Goal: Task Accomplishment & Management: Complete application form

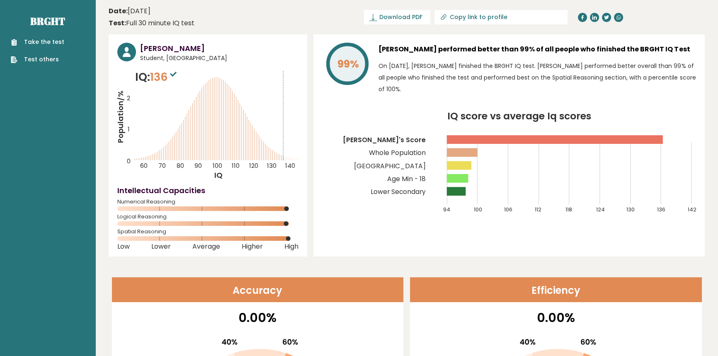
click at [59, 42] on link "Take the test" at bounding box center [38, 42] width 54 height 9
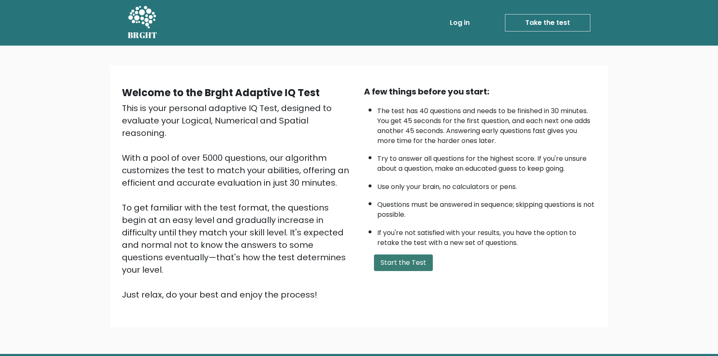
click at [414, 255] on button "Start the Test" at bounding box center [403, 263] width 59 height 17
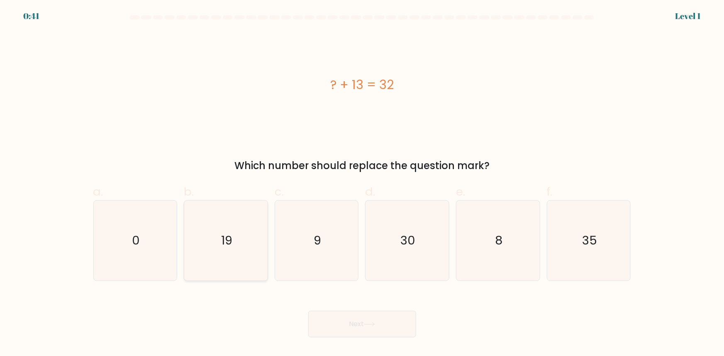
click at [240, 252] on icon "19" at bounding box center [226, 241] width 80 height 80
click at [362, 184] on input "b. 19" at bounding box center [362, 180] width 0 height 5
radio input "true"
click at [367, 317] on button "Next" at bounding box center [362, 324] width 108 height 27
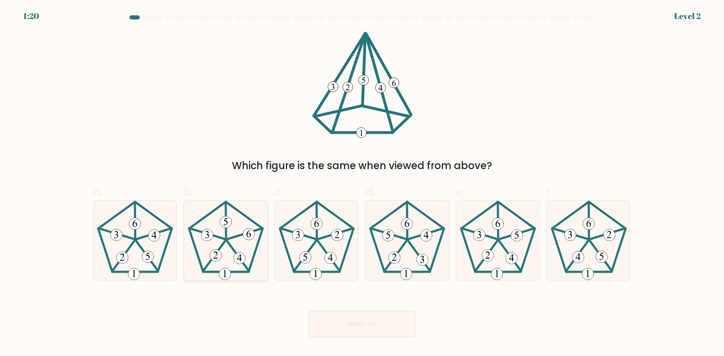
click at [236, 255] on 757 at bounding box center [240, 259] width 12 height 12
click at [362, 184] on input "b." at bounding box center [362, 180] width 0 height 5
radio input "true"
click at [335, 319] on button "Next" at bounding box center [362, 324] width 108 height 27
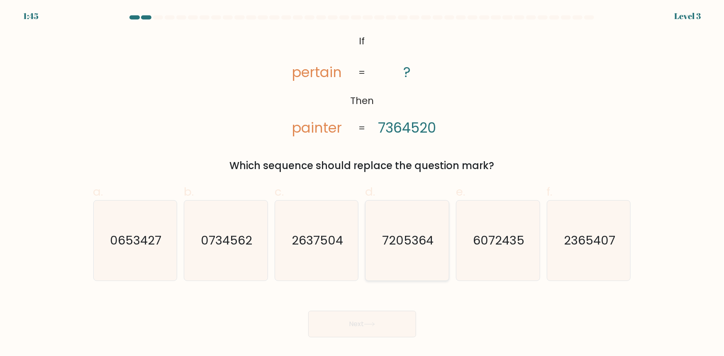
click at [407, 269] on icon "7205364" at bounding box center [407, 241] width 80 height 80
click at [363, 184] on input "d. 7205364" at bounding box center [362, 180] width 0 height 5
radio input "true"
click at [375, 323] on icon at bounding box center [369, 324] width 11 height 5
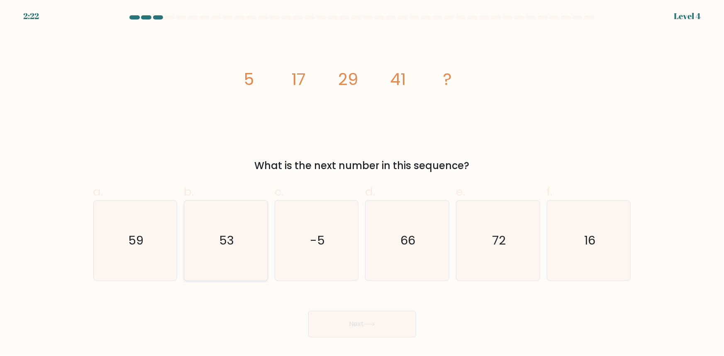
click at [224, 244] on text "53" at bounding box center [226, 240] width 15 height 17
click at [362, 184] on input "b. 53" at bounding box center [362, 180] width 0 height 5
radio input "true"
click at [384, 342] on body "2:22 Level 4" at bounding box center [362, 178] width 724 height 356
click at [374, 310] on div "Next" at bounding box center [362, 314] width 548 height 46
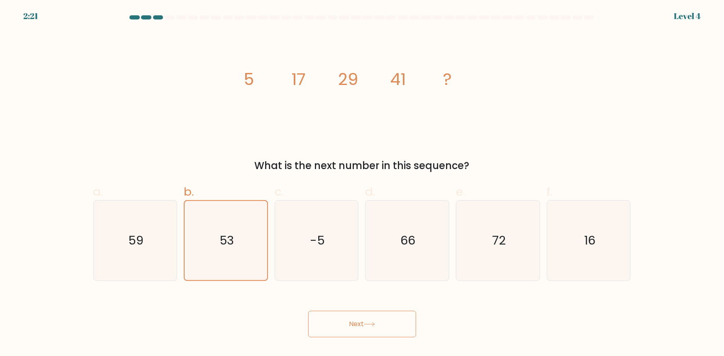
click at [372, 319] on button "Next" at bounding box center [362, 324] width 108 height 27
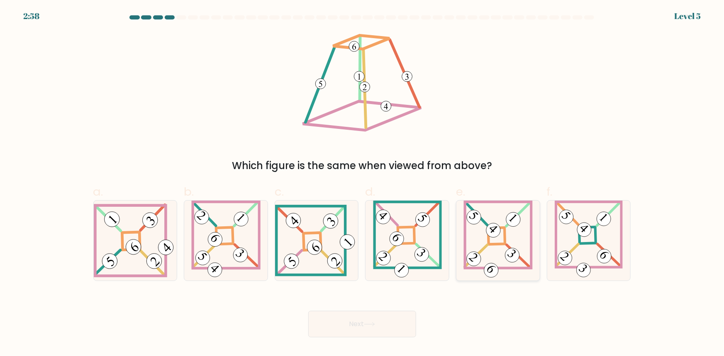
click at [492, 259] on icon at bounding box center [497, 241] width 69 height 80
click at [363, 184] on input "e." at bounding box center [362, 180] width 0 height 5
radio input "true"
click at [487, 257] on icon at bounding box center [498, 240] width 68 height 79
click at [363, 184] on input "e." at bounding box center [362, 180] width 0 height 5
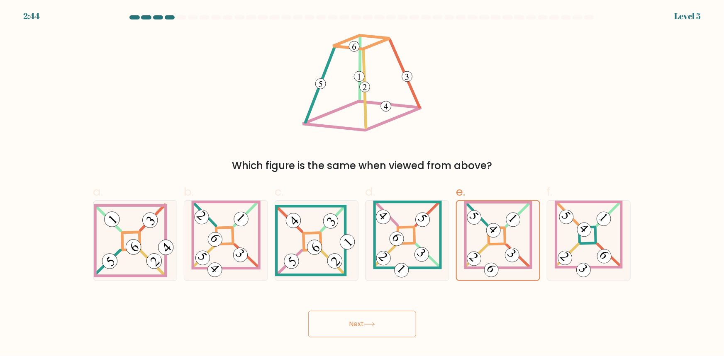
click at [412, 323] on button "Next" at bounding box center [362, 324] width 108 height 27
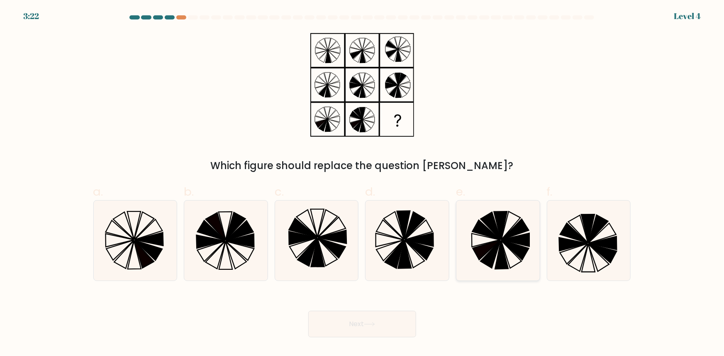
click at [507, 255] on icon at bounding box center [498, 241] width 80 height 80
click at [363, 184] on input "e." at bounding box center [362, 180] width 0 height 5
radio input "true"
drag, startPoint x: 368, startPoint y: 328, endPoint x: 379, endPoint y: 327, distance: 11.2
click at [368, 328] on button "Next" at bounding box center [362, 324] width 108 height 27
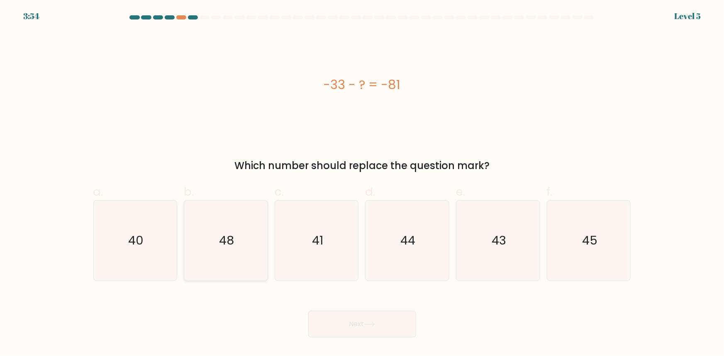
click at [215, 265] on icon "48" at bounding box center [226, 241] width 80 height 80
click at [362, 184] on input "b. 48" at bounding box center [362, 180] width 0 height 5
radio input "true"
click at [348, 315] on button "Next" at bounding box center [362, 324] width 108 height 27
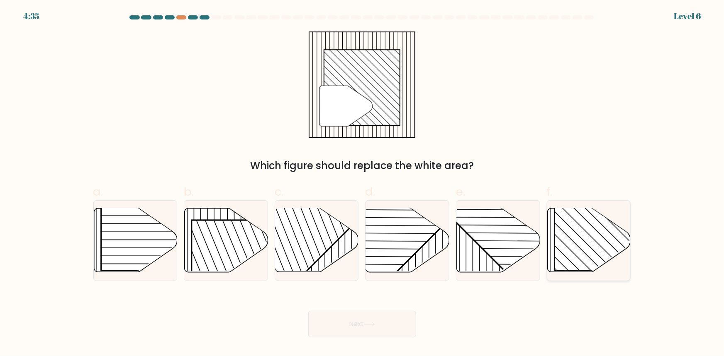
click at [562, 231] on rect at bounding box center [614, 211] width 119 height 119
click at [363, 184] on input "f." at bounding box center [362, 180] width 0 height 5
radio input "true"
click at [376, 328] on button "Next" at bounding box center [362, 324] width 108 height 27
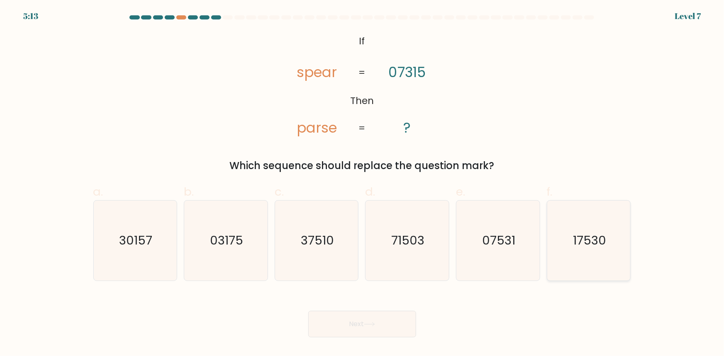
click at [598, 224] on icon "17530" at bounding box center [589, 241] width 80 height 80
click at [363, 184] on input "f. 17530" at bounding box center [362, 180] width 0 height 5
radio input "true"
click at [358, 310] on div "Next" at bounding box center [362, 314] width 548 height 46
click at [349, 319] on button "Next" at bounding box center [362, 324] width 108 height 27
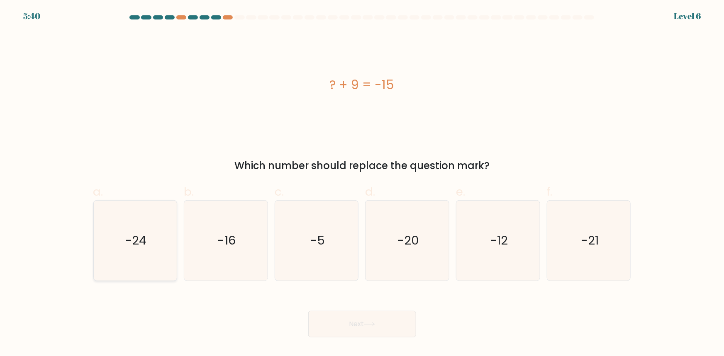
click at [166, 271] on icon "-24" at bounding box center [135, 241] width 80 height 80
click at [362, 184] on input "a. -24" at bounding box center [362, 180] width 0 height 5
radio input "true"
click at [357, 319] on button "Next" at bounding box center [362, 324] width 108 height 27
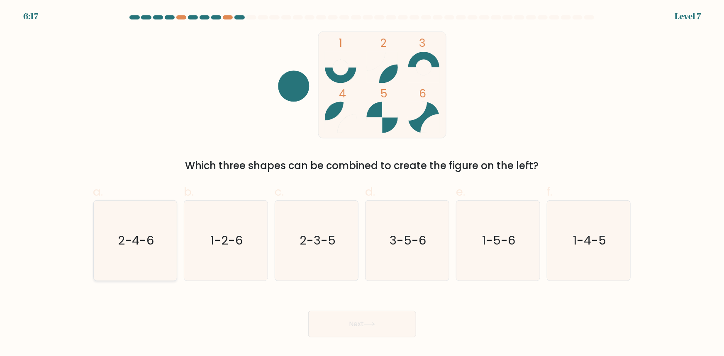
drag, startPoint x: 105, startPoint y: 252, endPoint x: 114, endPoint y: 255, distance: 10.0
click at [105, 253] on icon "2-4-6" at bounding box center [135, 241] width 80 height 80
click at [362, 184] on input "a. 2-4-6" at bounding box center [362, 180] width 0 height 5
radio input "true"
click at [329, 321] on button "Next" at bounding box center [362, 324] width 108 height 27
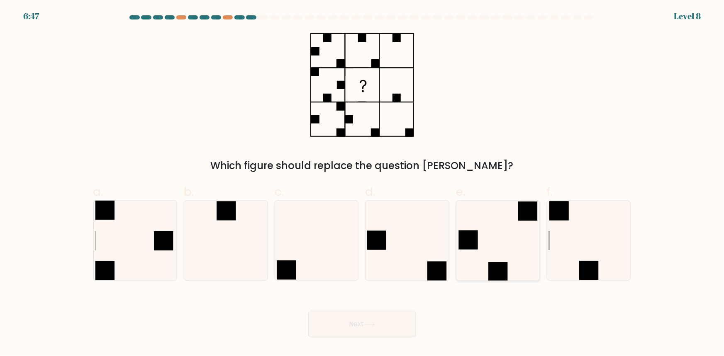
click at [475, 245] on rect at bounding box center [468, 240] width 19 height 19
click at [363, 184] on input "e." at bounding box center [362, 180] width 0 height 5
radio input "true"
click at [355, 324] on button "Next" at bounding box center [362, 324] width 108 height 27
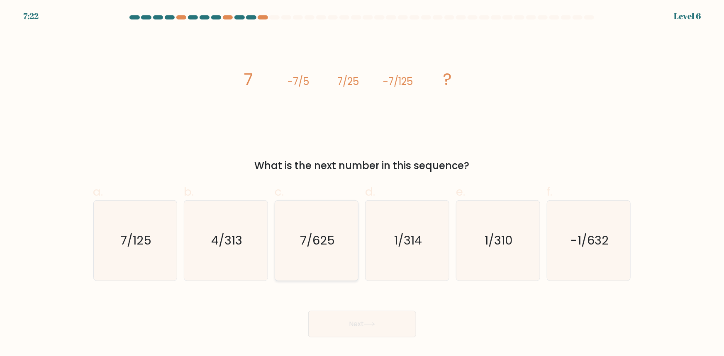
click at [324, 255] on icon "7/625" at bounding box center [317, 241] width 80 height 80
click at [362, 184] on input "c. 7/625" at bounding box center [362, 180] width 0 height 5
radio input "true"
click at [369, 314] on button "Next" at bounding box center [362, 324] width 108 height 27
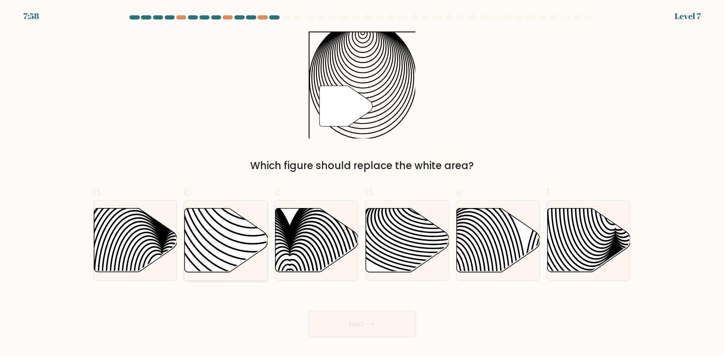
click at [224, 253] on icon at bounding box center [253, 208] width 168 height 168
click at [362, 184] on input "b." at bounding box center [362, 180] width 0 height 5
radio input "true"
click at [335, 324] on button "Next" at bounding box center [362, 324] width 108 height 27
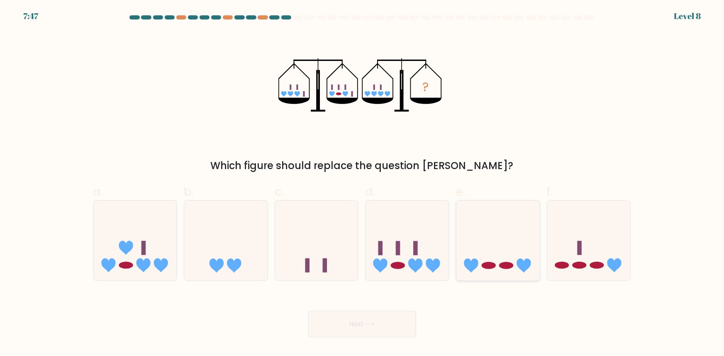
click at [502, 268] on ellipse at bounding box center [506, 265] width 14 height 7
click at [363, 184] on input "e." at bounding box center [362, 180] width 0 height 5
radio input "true"
click at [392, 323] on button "Next" at bounding box center [362, 324] width 108 height 27
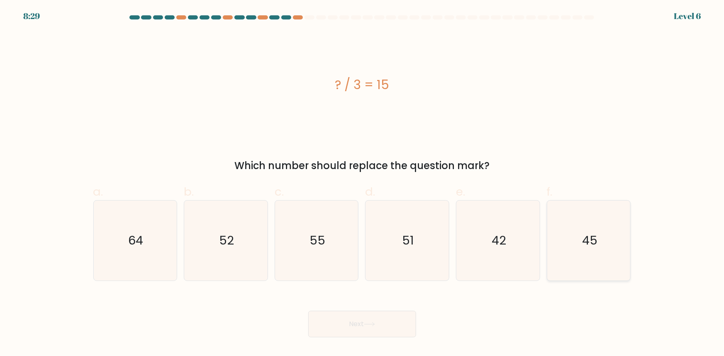
click at [580, 258] on icon "45" at bounding box center [589, 241] width 80 height 80
click at [363, 184] on input "f. 45" at bounding box center [362, 180] width 0 height 5
radio input "true"
click at [372, 331] on button "Next" at bounding box center [362, 324] width 108 height 27
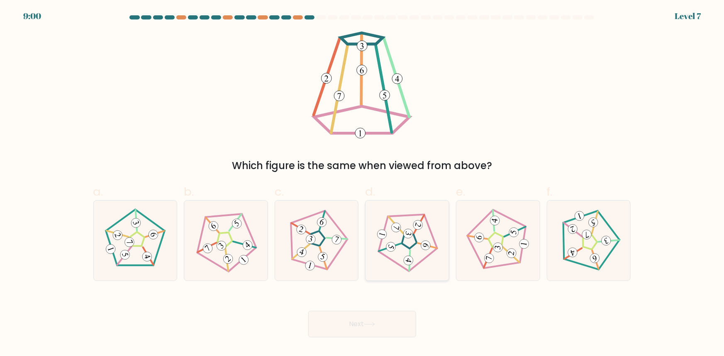
click at [409, 266] on g at bounding box center [407, 241] width 75 height 73
click at [363, 184] on input "d." at bounding box center [362, 180] width 0 height 5
radio input "true"
click at [369, 329] on button "Next" at bounding box center [362, 324] width 108 height 27
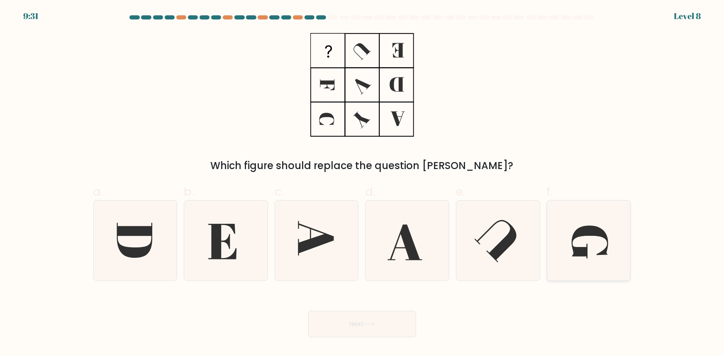
click at [568, 253] on icon at bounding box center [589, 241] width 80 height 80
click at [363, 184] on input "f." at bounding box center [362, 180] width 0 height 5
radio input "true"
click at [358, 328] on button "Next" at bounding box center [362, 324] width 108 height 27
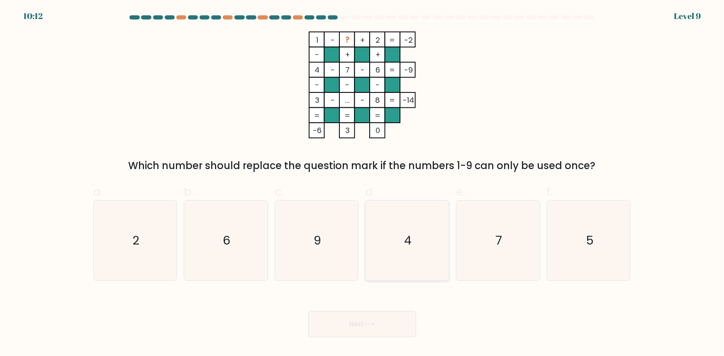
click at [414, 244] on icon "4" at bounding box center [407, 241] width 80 height 80
click at [363, 184] on input "d. 4" at bounding box center [362, 180] width 0 height 5
radio input "true"
click at [482, 241] on icon "7" at bounding box center [498, 241] width 80 height 80
click at [363, 184] on input "e. 7" at bounding box center [362, 180] width 0 height 5
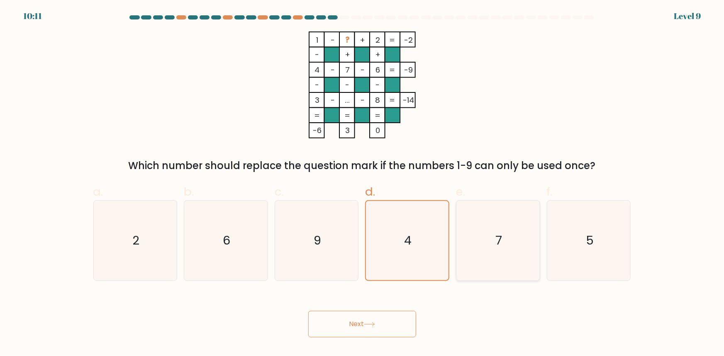
radio input "true"
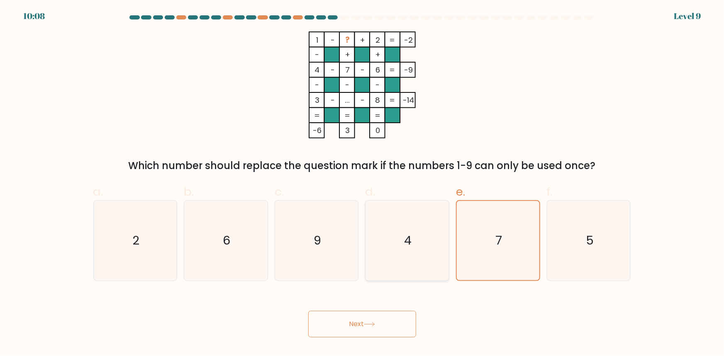
click at [379, 249] on icon "4" at bounding box center [407, 241] width 80 height 80
click at [363, 184] on input "d. 4" at bounding box center [362, 180] width 0 height 5
radio input "true"
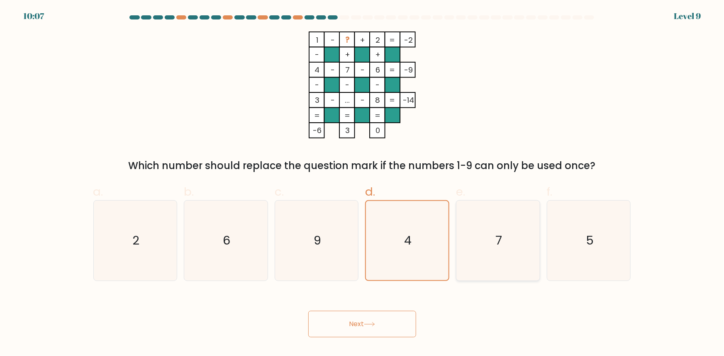
click at [482, 241] on icon "7" at bounding box center [498, 241] width 80 height 80
click at [363, 184] on input "e. 7" at bounding box center [362, 180] width 0 height 5
radio input "true"
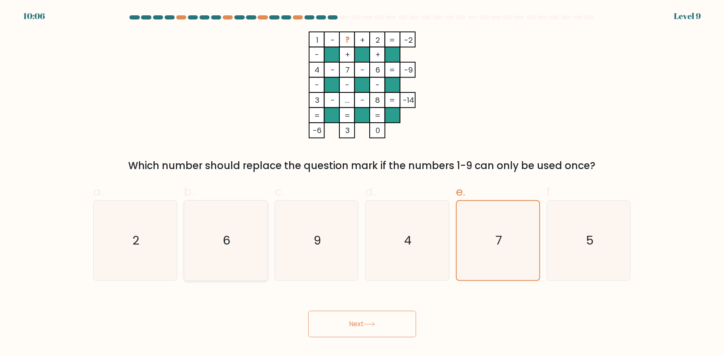
click at [232, 246] on icon "6" at bounding box center [226, 241] width 80 height 80
click at [362, 184] on input "b. 6" at bounding box center [362, 180] width 0 height 5
radio input "true"
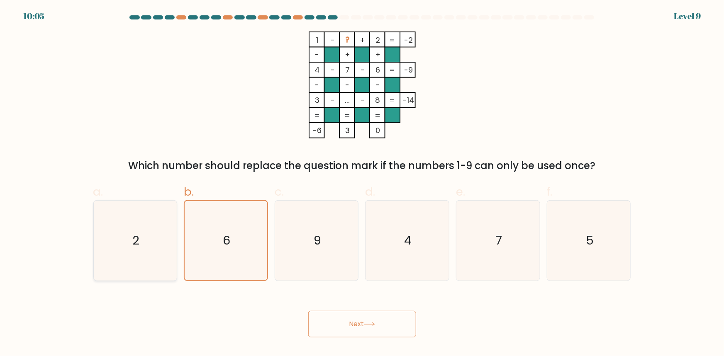
click at [161, 241] on icon "2" at bounding box center [135, 241] width 80 height 80
click at [362, 184] on input "a. 2" at bounding box center [362, 180] width 0 height 5
radio input "true"
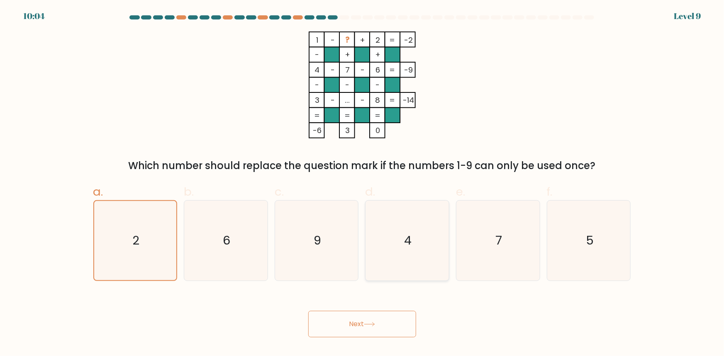
click at [425, 250] on icon "4" at bounding box center [407, 241] width 80 height 80
click at [363, 184] on input "d. 4" at bounding box center [362, 180] width 0 height 5
radio input "true"
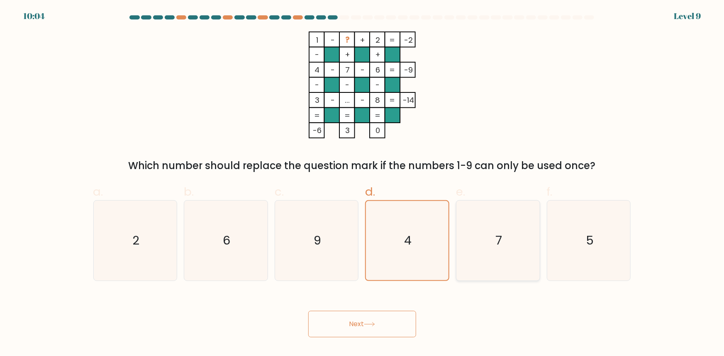
click at [487, 246] on icon "7" at bounding box center [498, 241] width 80 height 80
click at [363, 184] on input "e. 7" at bounding box center [362, 180] width 0 height 5
radio input "true"
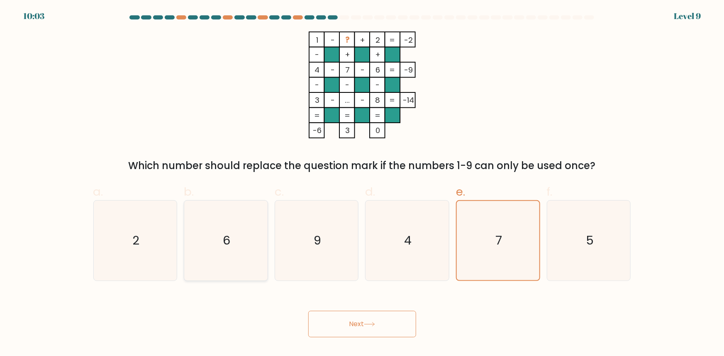
click at [221, 249] on icon "6" at bounding box center [226, 241] width 80 height 80
click at [362, 184] on input "b. 6" at bounding box center [362, 180] width 0 height 5
radio input "true"
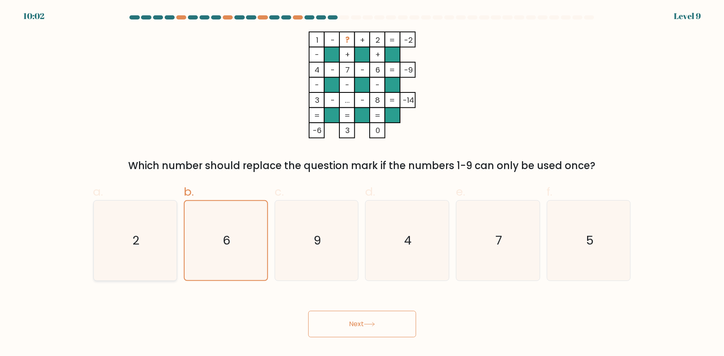
click at [151, 246] on icon "2" at bounding box center [135, 241] width 80 height 80
click at [362, 184] on input "a. 2" at bounding box center [362, 180] width 0 height 5
radio input "true"
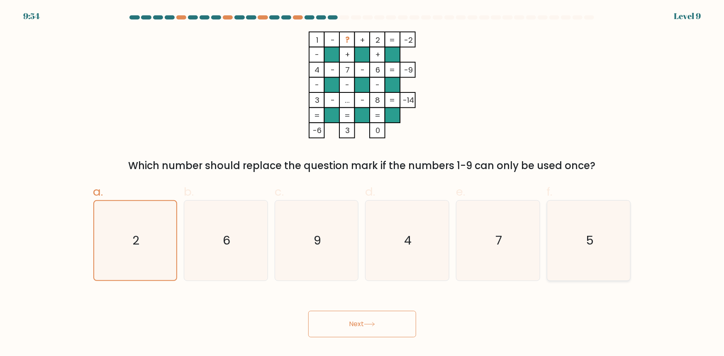
click at [589, 226] on icon "5" at bounding box center [589, 241] width 80 height 80
click at [363, 184] on input "f. 5" at bounding box center [362, 180] width 0 height 5
radio input "true"
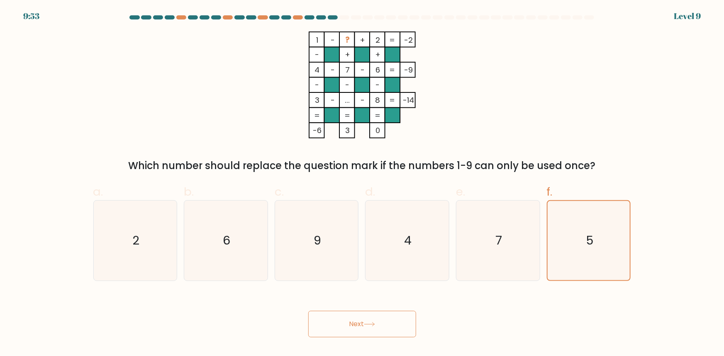
click at [376, 329] on button "Next" at bounding box center [362, 324] width 108 height 27
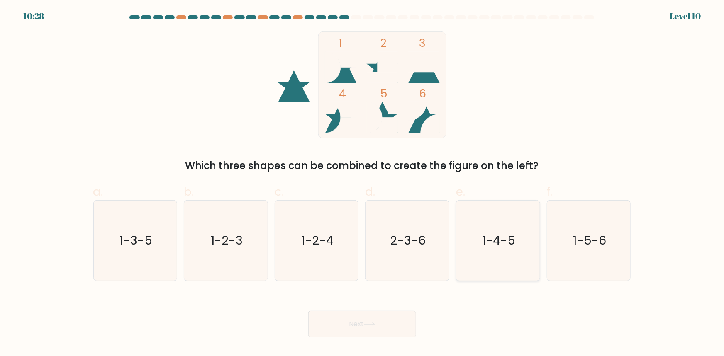
click at [498, 267] on icon "1-4-5" at bounding box center [498, 241] width 80 height 80
click at [363, 184] on input "e. 1-4-5" at bounding box center [362, 180] width 0 height 5
radio input "true"
click at [365, 337] on button "Next" at bounding box center [362, 324] width 108 height 27
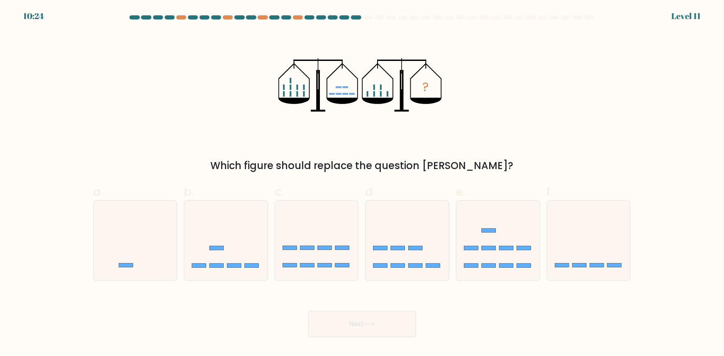
click at [575, 289] on form at bounding box center [362, 176] width 724 height 322
click at [571, 275] on icon at bounding box center [588, 240] width 83 height 69
click at [363, 184] on input "f." at bounding box center [362, 180] width 0 height 5
radio input "true"
click at [371, 334] on button "Next" at bounding box center [362, 324] width 108 height 27
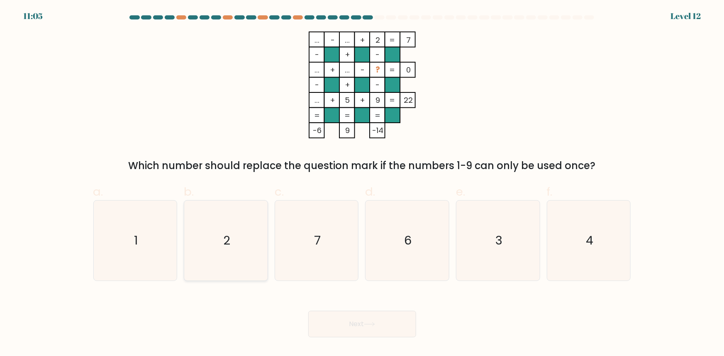
click at [236, 258] on icon "2" at bounding box center [226, 241] width 80 height 80
click at [362, 184] on input "b. 2" at bounding box center [362, 180] width 0 height 5
radio input "true"
click at [333, 233] on icon "7" at bounding box center [317, 241] width 80 height 80
click at [362, 184] on input "c. 7" at bounding box center [362, 180] width 0 height 5
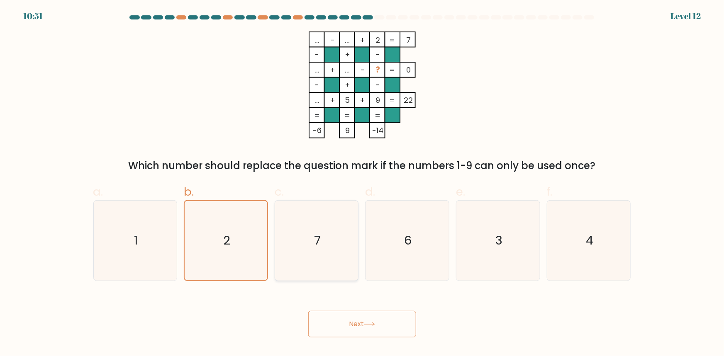
radio input "true"
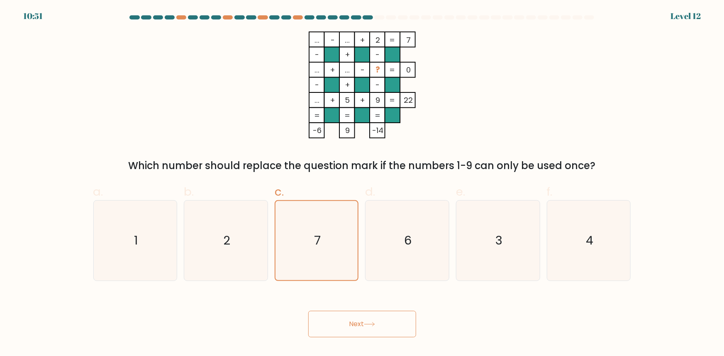
click at [341, 326] on button "Next" at bounding box center [362, 324] width 108 height 27
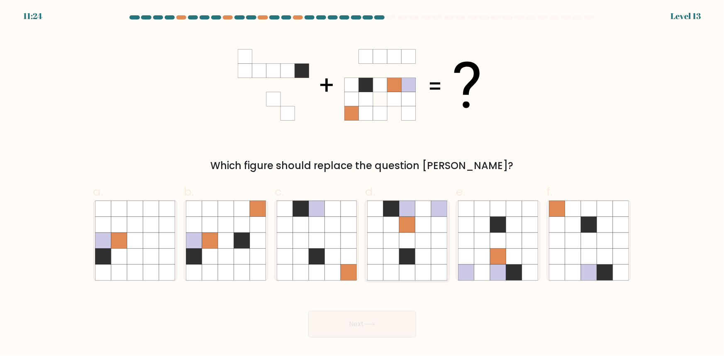
click at [396, 259] on icon at bounding box center [391, 257] width 16 height 16
click at [363, 184] on input "d." at bounding box center [362, 180] width 0 height 5
radio input "true"
click at [219, 258] on icon at bounding box center [226, 257] width 16 height 16
click at [362, 184] on input "b." at bounding box center [362, 180] width 0 height 5
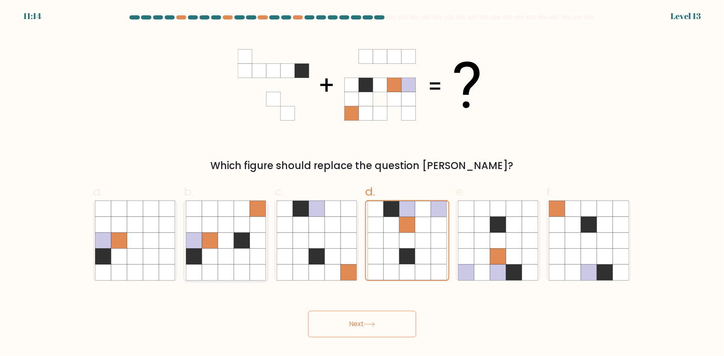
radio input "true"
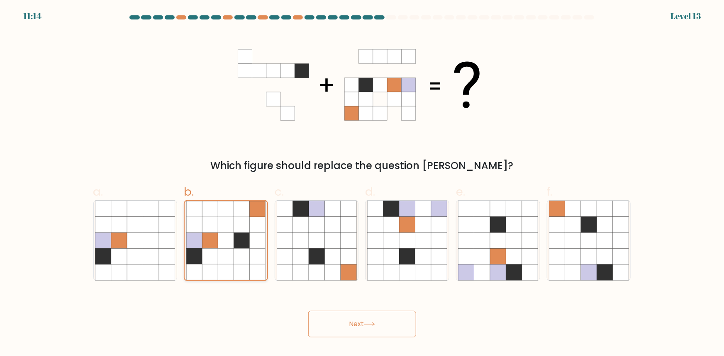
click at [219, 258] on icon at bounding box center [226, 257] width 16 height 16
click at [362, 184] on input "b." at bounding box center [362, 180] width 0 height 5
click at [346, 320] on button "Next" at bounding box center [362, 324] width 108 height 27
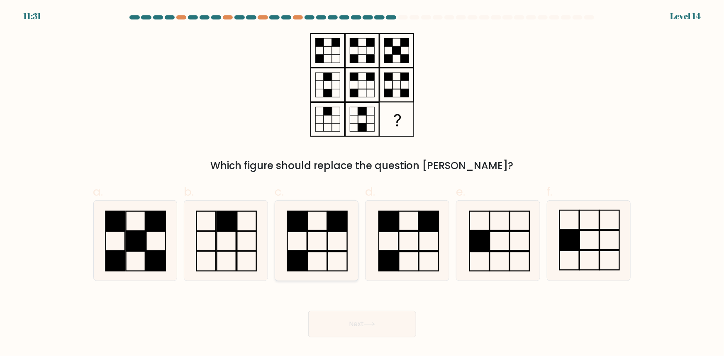
click at [328, 235] on rect at bounding box center [336, 241] width 19 height 19
click at [362, 184] on input "c." at bounding box center [362, 180] width 0 height 5
radio input "true"
click at [405, 257] on icon at bounding box center [407, 241] width 80 height 80
click at [363, 184] on input "d." at bounding box center [362, 180] width 0 height 5
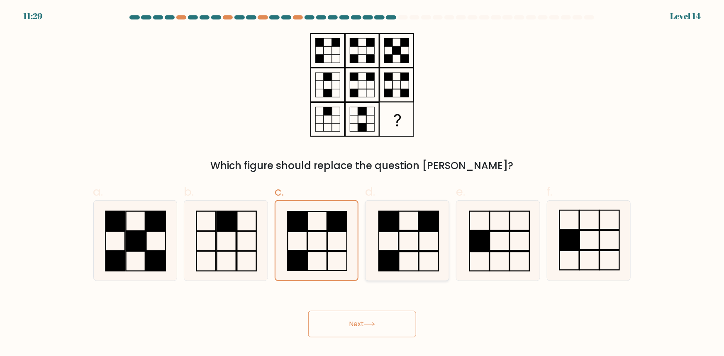
radio input "true"
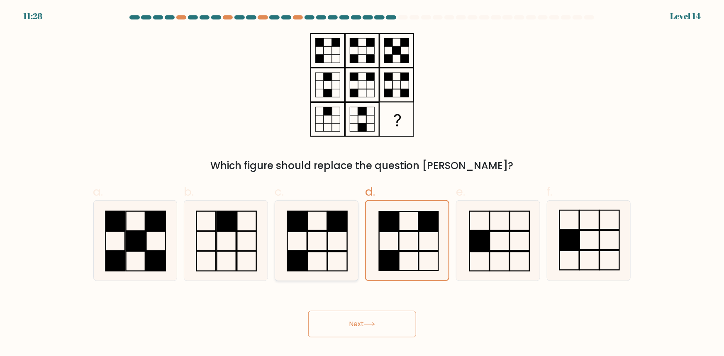
click at [316, 259] on icon at bounding box center [317, 241] width 80 height 80
click at [362, 184] on input "c." at bounding box center [362, 180] width 0 height 5
radio input "true"
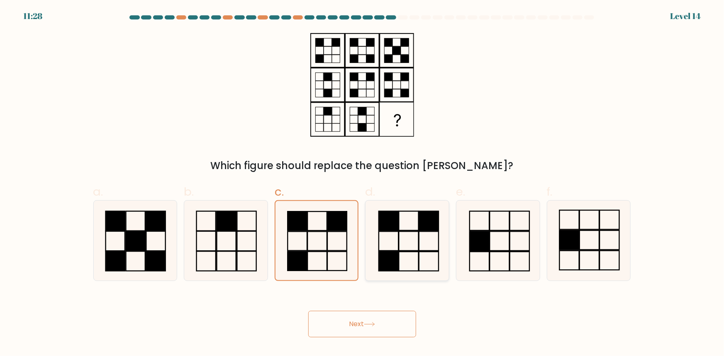
click at [409, 260] on icon at bounding box center [407, 241] width 80 height 80
click at [363, 184] on input "d." at bounding box center [362, 180] width 0 height 5
radio input "true"
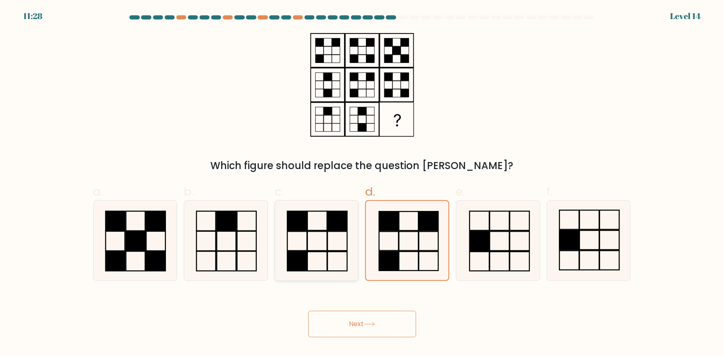
click at [319, 261] on icon at bounding box center [317, 241] width 80 height 80
click at [362, 184] on input "c." at bounding box center [362, 180] width 0 height 5
radio input "true"
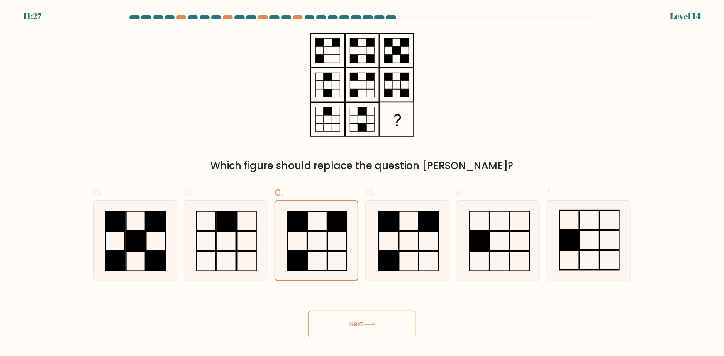
click at [344, 331] on button "Next" at bounding box center [362, 324] width 108 height 27
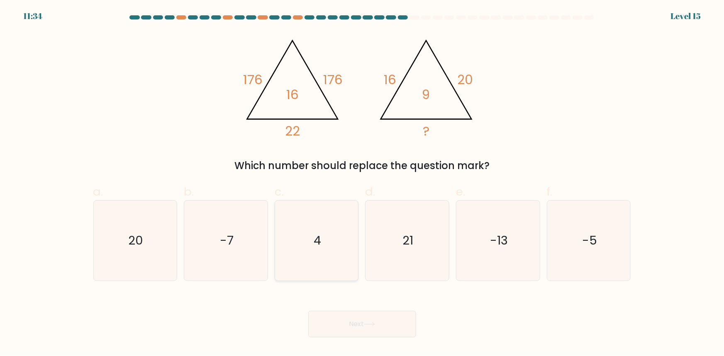
click at [327, 261] on icon "4" at bounding box center [317, 241] width 80 height 80
click at [362, 184] on input "c. 4" at bounding box center [362, 180] width 0 height 5
radio input "true"
click at [357, 319] on button "Next" at bounding box center [362, 324] width 108 height 27
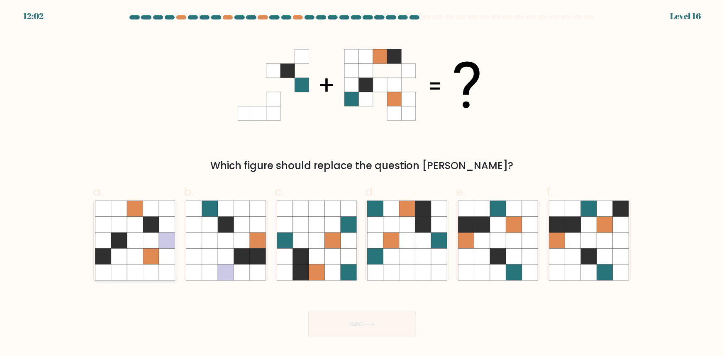
click at [153, 252] on icon at bounding box center [151, 257] width 16 height 16
click at [362, 184] on input "a." at bounding box center [362, 180] width 0 height 5
radio input "true"
click at [239, 261] on icon at bounding box center [242, 257] width 16 height 16
click at [362, 184] on input "b." at bounding box center [362, 180] width 0 height 5
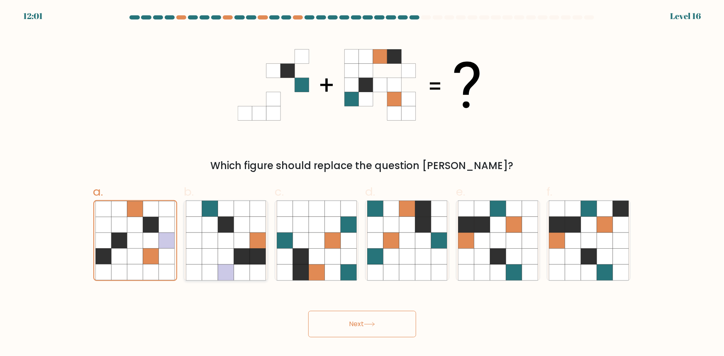
radio input "true"
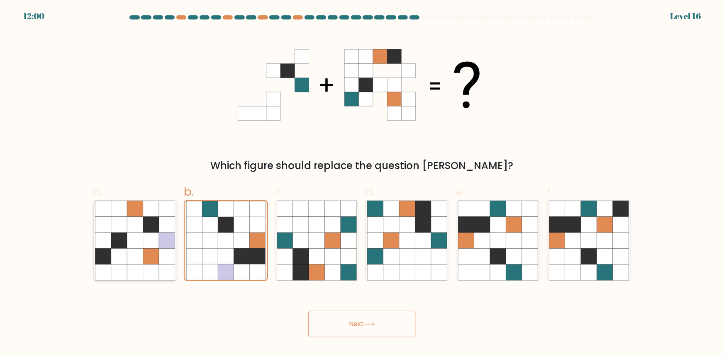
click at [151, 248] on icon at bounding box center [151, 241] width 16 height 16
click at [362, 184] on input "a." at bounding box center [362, 180] width 0 height 5
radio input "true"
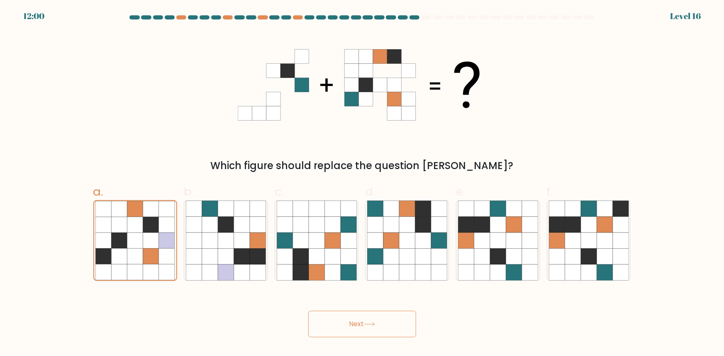
click at [273, 259] on div "c." at bounding box center [316, 232] width 91 height 98
click at [258, 255] on icon at bounding box center [258, 257] width 16 height 16
click at [362, 184] on input "b." at bounding box center [362, 180] width 0 height 5
radio input "true"
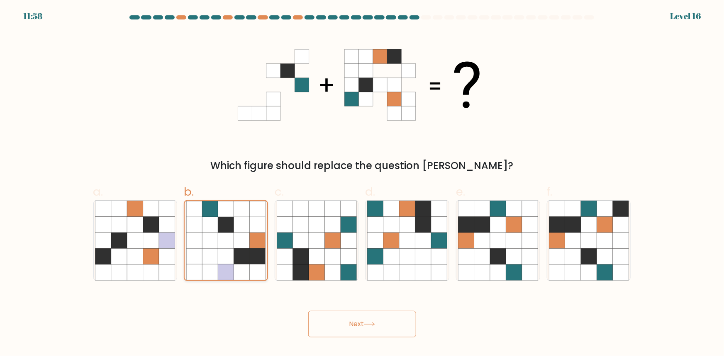
drag, startPoint x: 168, startPoint y: 244, endPoint x: 227, endPoint y: 246, distance: 59.4
click at [168, 244] on icon at bounding box center [167, 241] width 16 height 16
click at [362, 184] on input "a." at bounding box center [362, 180] width 0 height 5
radio input "true"
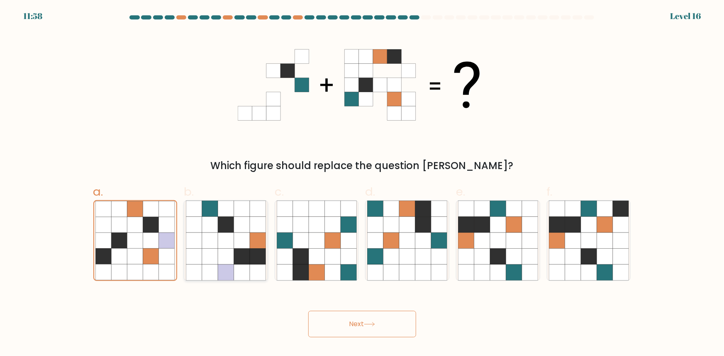
click at [236, 245] on icon at bounding box center [242, 241] width 16 height 16
click at [362, 184] on input "b." at bounding box center [362, 180] width 0 height 5
radio input "true"
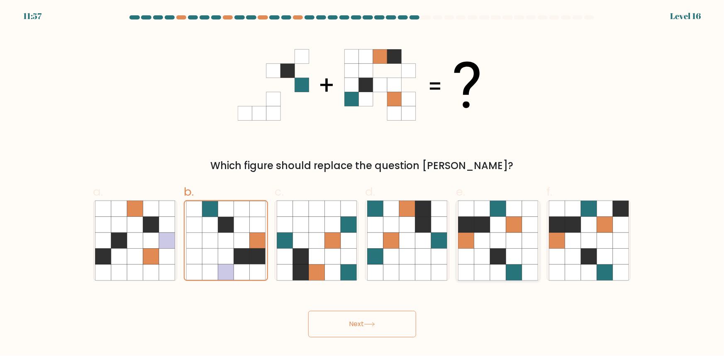
click at [485, 251] on icon at bounding box center [482, 257] width 16 height 16
click at [363, 184] on input "e." at bounding box center [362, 180] width 0 height 5
radio input "true"
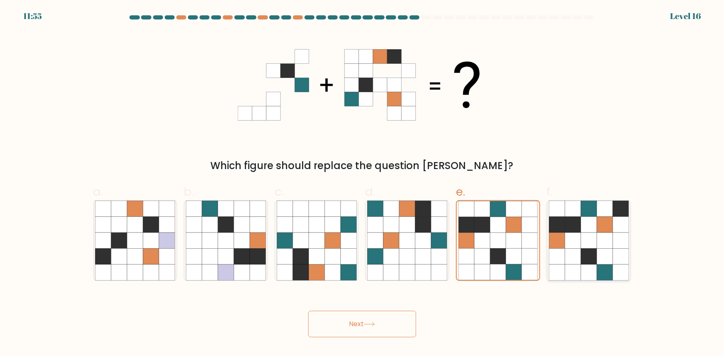
click at [576, 242] on icon at bounding box center [573, 241] width 16 height 16
click at [363, 184] on input "f." at bounding box center [362, 180] width 0 height 5
radio input "true"
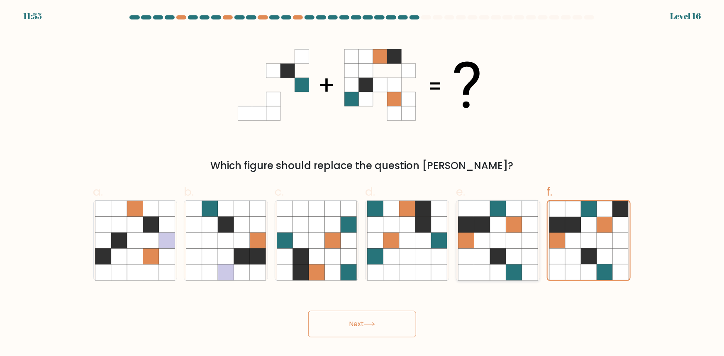
click at [486, 248] on icon at bounding box center [482, 241] width 16 height 16
click at [363, 184] on input "e." at bounding box center [362, 180] width 0 height 5
radio input "true"
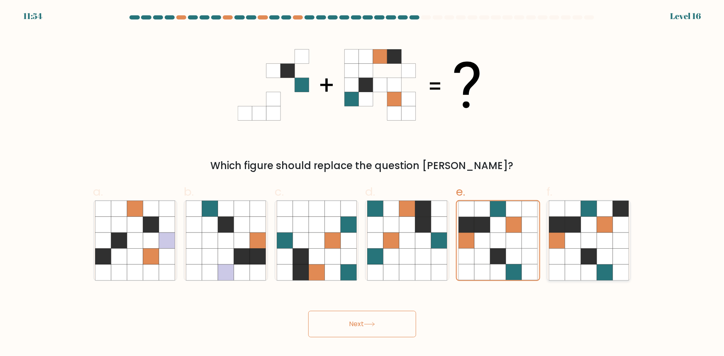
click at [618, 231] on icon at bounding box center [621, 225] width 16 height 16
click at [363, 184] on input "f." at bounding box center [362, 180] width 0 height 5
radio input "true"
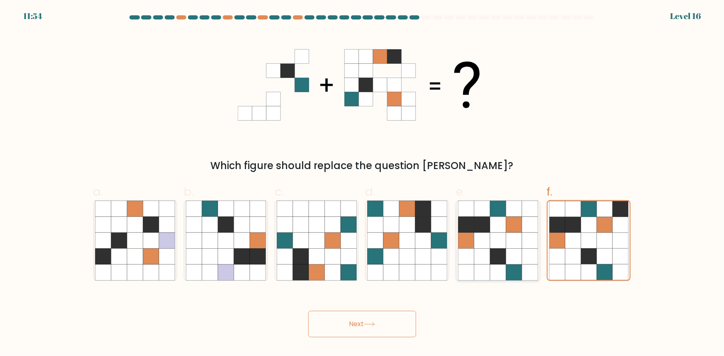
click at [497, 246] on icon at bounding box center [498, 241] width 16 height 16
click at [363, 184] on input "e." at bounding box center [362, 180] width 0 height 5
radio input "true"
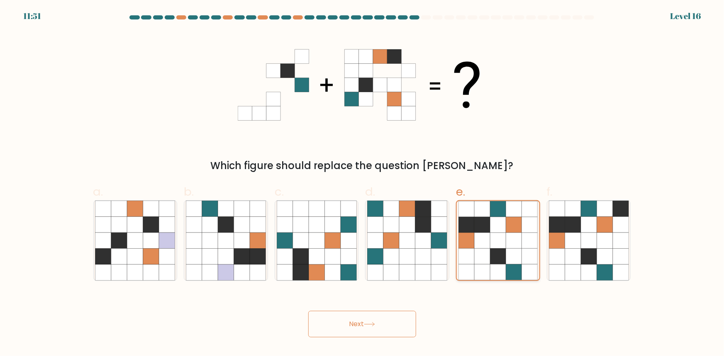
click at [497, 246] on icon at bounding box center [498, 241] width 16 height 16
click at [363, 184] on input "e." at bounding box center [362, 180] width 0 height 5
click at [375, 320] on button "Next" at bounding box center [362, 324] width 108 height 27
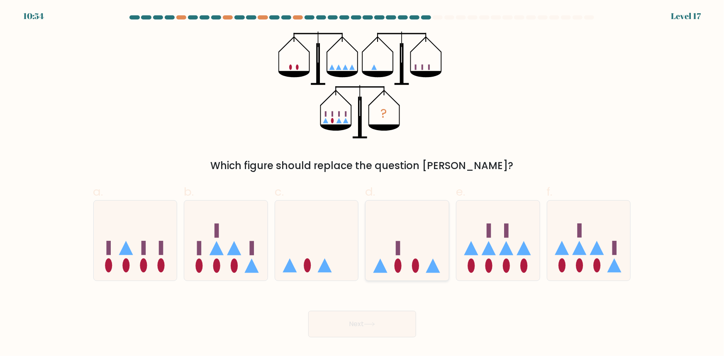
click at [408, 256] on icon at bounding box center [406, 240] width 83 height 69
click at [363, 184] on input "d." at bounding box center [362, 180] width 0 height 5
radio input "true"
click at [388, 320] on button "Next" at bounding box center [362, 324] width 108 height 27
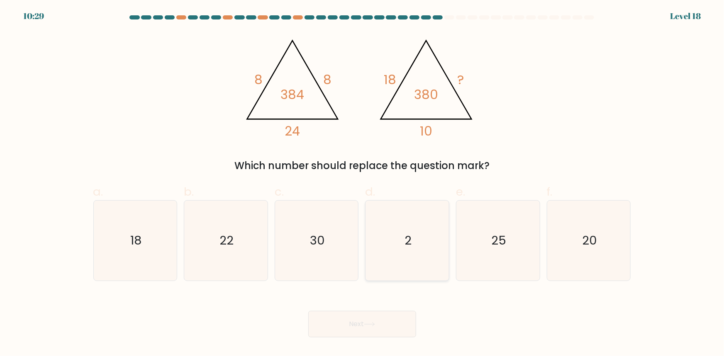
click at [437, 278] on icon "2" at bounding box center [407, 241] width 80 height 80
click at [363, 184] on input "d. 2" at bounding box center [362, 180] width 0 height 5
radio input "true"
click at [377, 335] on button "Next" at bounding box center [362, 324] width 108 height 27
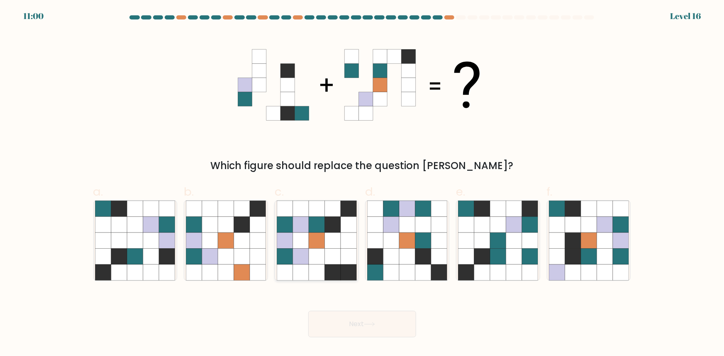
click at [317, 268] on icon at bounding box center [317, 273] width 16 height 16
click at [362, 184] on input "c." at bounding box center [362, 180] width 0 height 5
radio input "true"
click at [413, 255] on icon at bounding box center [407, 257] width 16 height 16
click at [363, 184] on input "d." at bounding box center [362, 180] width 0 height 5
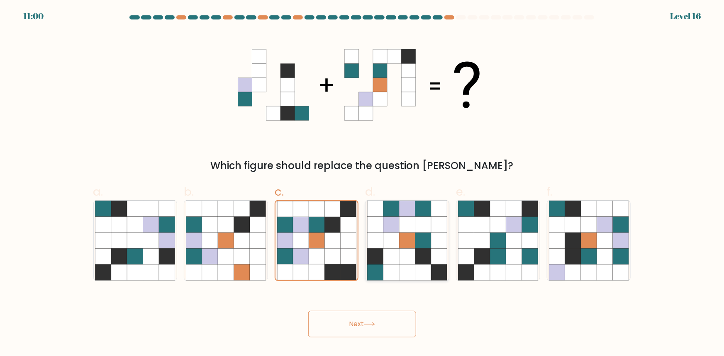
radio input "true"
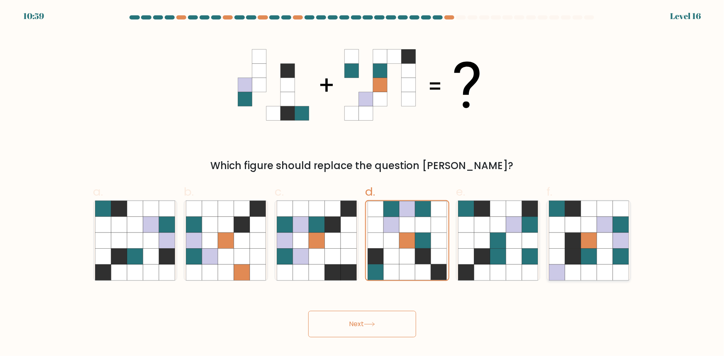
click at [595, 248] on icon at bounding box center [589, 241] width 16 height 16
click at [363, 184] on input "f." at bounding box center [362, 180] width 0 height 5
radio input "true"
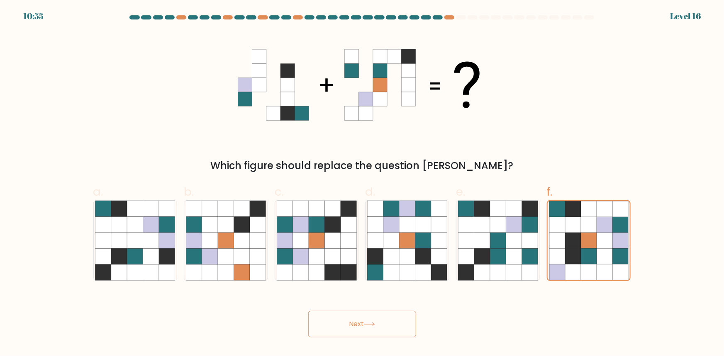
click at [364, 258] on div "d." at bounding box center [407, 232] width 91 height 98
click at [415, 261] on icon at bounding box center [407, 257] width 16 height 16
click at [363, 184] on input "d." at bounding box center [362, 180] width 0 height 5
radio input "true"
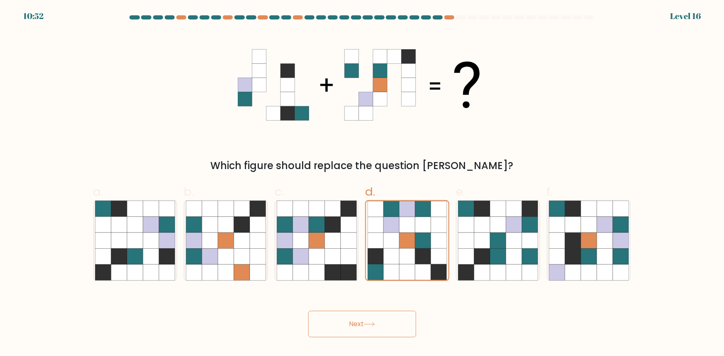
click at [380, 340] on body "10:52 Level 16" at bounding box center [362, 178] width 724 height 356
click at [384, 332] on button "Next" at bounding box center [362, 324] width 108 height 27
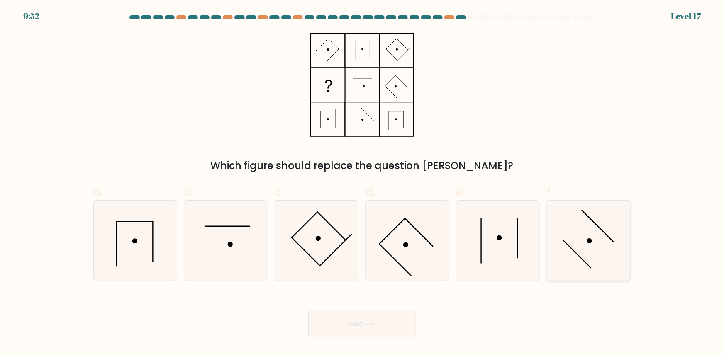
click at [588, 269] on icon at bounding box center [589, 241] width 80 height 80
click at [363, 184] on input "f." at bounding box center [362, 180] width 0 height 5
radio input "true"
click at [360, 324] on button "Next" at bounding box center [362, 324] width 108 height 27
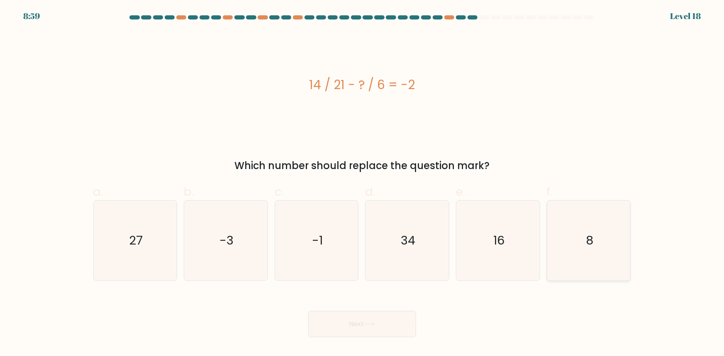
click at [564, 245] on icon "8" at bounding box center [589, 241] width 80 height 80
click at [363, 184] on input "f. 8" at bounding box center [362, 180] width 0 height 5
radio input "true"
click at [492, 241] on icon "16" at bounding box center [498, 241] width 80 height 80
click at [363, 184] on input "e. 16" at bounding box center [362, 180] width 0 height 5
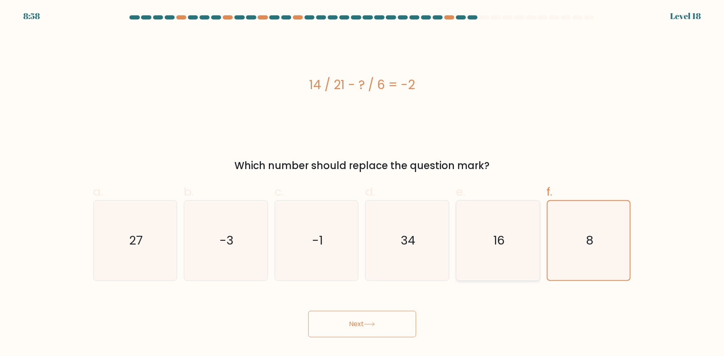
radio input "true"
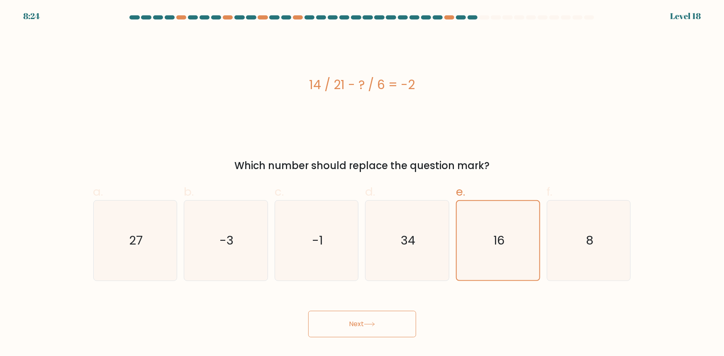
click at [225, 302] on div "Next" at bounding box center [362, 314] width 548 height 46
click at [228, 258] on icon "-3" at bounding box center [226, 241] width 80 height 80
click at [362, 184] on input "b. -3" at bounding box center [362, 180] width 0 height 5
radio input "true"
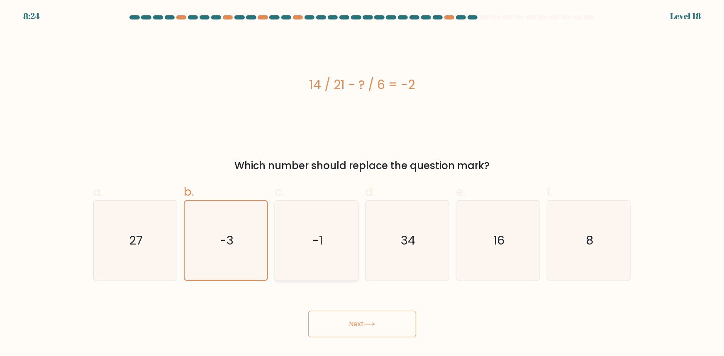
click at [334, 270] on icon "-1" at bounding box center [317, 241] width 80 height 80
click at [362, 184] on input "c. -1" at bounding box center [362, 180] width 0 height 5
radio input "true"
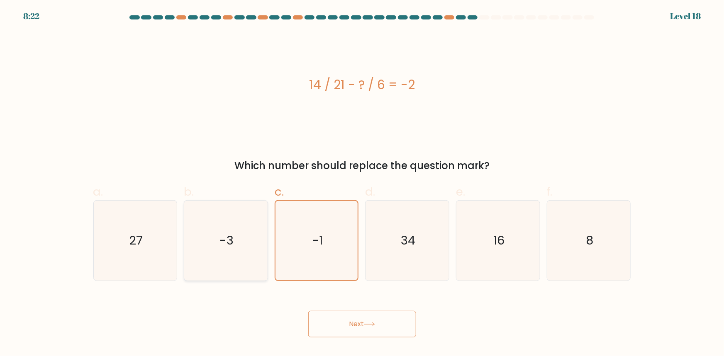
click at [211, 249] on icon "-3" at bounding box center [226, 241] width 80 height 80
click at [362, 184] on input "b. -3" at bounding box center [362, 180] width 0 height 5
radio input "true"
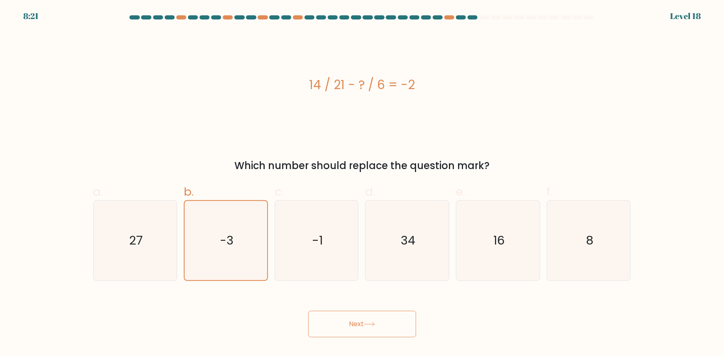
click at [360, 326] on button "Next" at bounding box center [362, 324] width 108 height 27
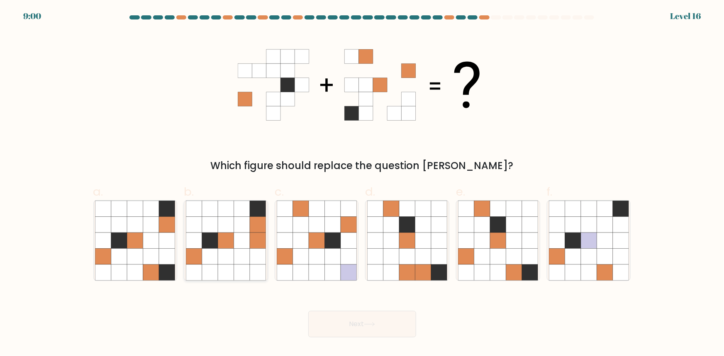
click at [249, 268] on icon at bounding box center [242, 273] width 16 height 16
click at [362, 184] on input "b." at bounding box center [362, 180] width 0 height 5
radio input "true"
click at [489, 251] on icon at bounding box center [482, 257] width 16 height 16
click at [363, 184] on input "e." at bounding box center [362, 180] width 0 height 5
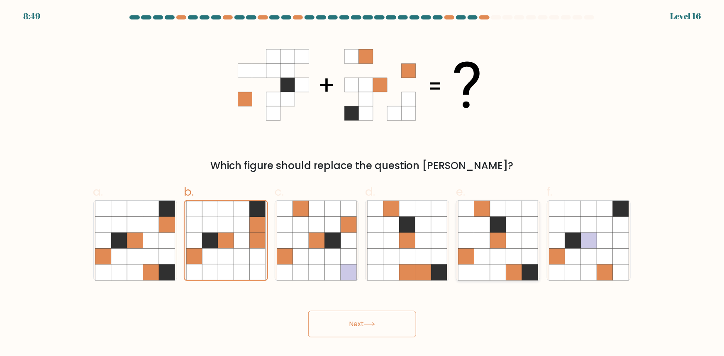
radio input "true"
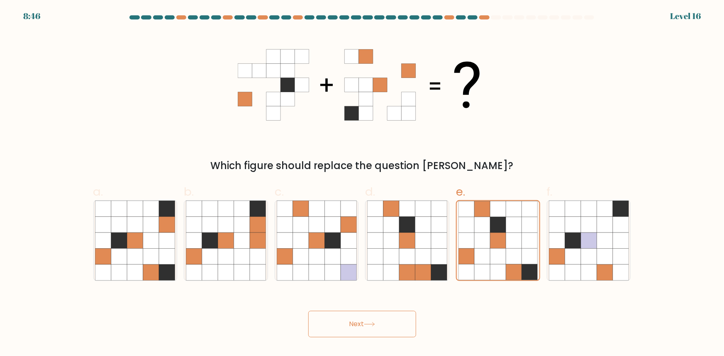
click at [381, 311] on button "Next" at bounding box center [362, 324] width 108 height 27
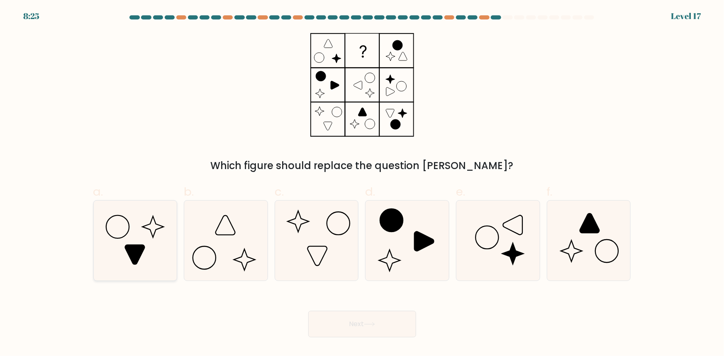
click at [152, 243] on icon at bounding box center [135, 241] width 80 height 80
click at [362, 184] on input "a." at bounding box center [362, 180] width 0 height 5
radio input "true"
click at [354, 317] on button "Next" at bounding box center [362, 324] width 108 height 27
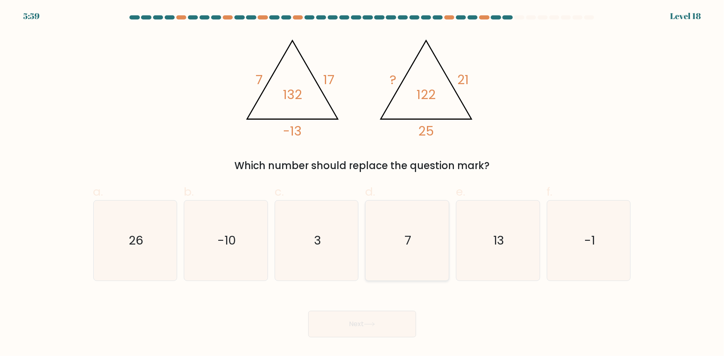
click at [367, 261] on icon "7" at bounding box center [407, 241] width 80 height 80
click at [363, 184] on input "d. 7" at bounding box center [362, 180] width 0 height 5
radio input "true"
click at [370, 336] on button "Next" at bounding box center [362, 324] width 108 height 27
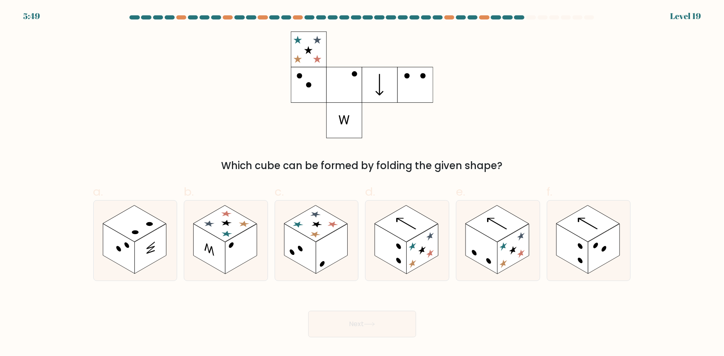
click at [371, 72] on rect at bounding box center [380, 85] width 36 height 36
click at [597, 215] on rect at bounding box center [587, 224] width 63 height 37
click at [363, 184] on input "f." at bounding box center [362, 180] width 0 height 5
radio input "true"
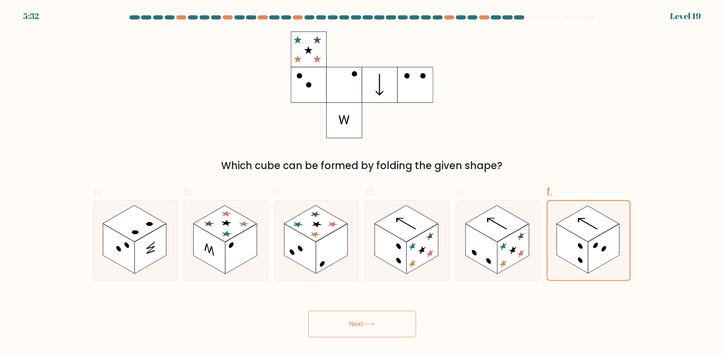
click at [365, 325] on button "Next" at bounding box center [362, 324] width 108 height 27
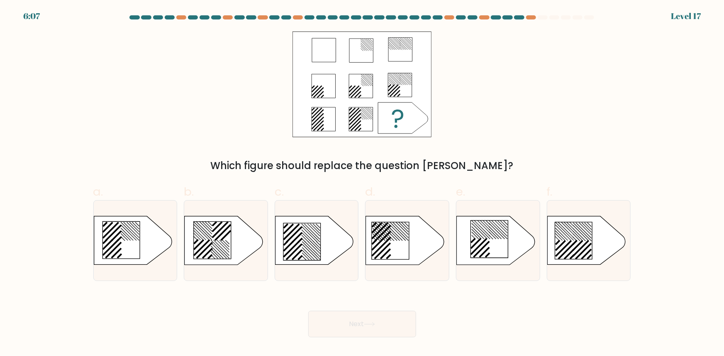
click at [322, 49] on icon at bounding box center [324, 50] width 24 height 24
click at [364, 54] on icon at bounding box center [361, 51] width 24 height 24
click at [387, 51] on rect at bounding box center [361, 84] width 139 height 105
click at [321, 95] on line at bounding box center [320, 94] width 6 height 6
click at [322, 52] on icon at bounding box center [324, 50] width 24 height 24
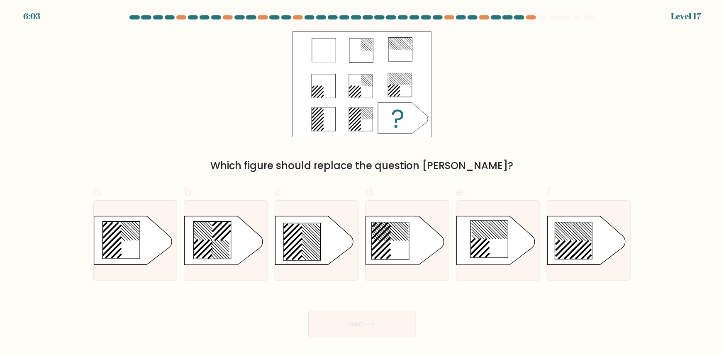
click at [329, 97] on icon at bounding box center [324, 86] width 24 height 24
click at [324, 118] on icon at bounding box center [324, 119] width 24 height 24
click at [368, 49] on icon at bounding box center [361, 51] width 24 height 24
click at [363, 84] on icon at bounding box center [361, 86] width 24 height 24
click at [353, 122] on icon at bounding box center [361, 119] width 24 height 24
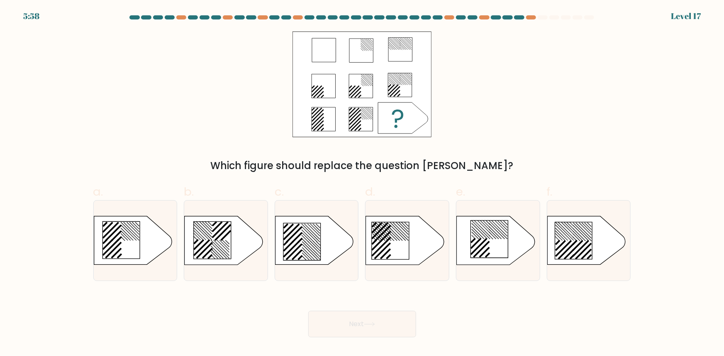
click at [394, 34] on rect at bounding box center [361, 84] width 139 height 105
click at [395, 87] on icon at bounding box center [400, 85] width 24 height 24
click at [562, 237] on icon at bounding box center [573, 240] width 37 height 37
click at [363, 184] on input "f." at bounding box center [362, 180] width 0 height 5
radio input "true"
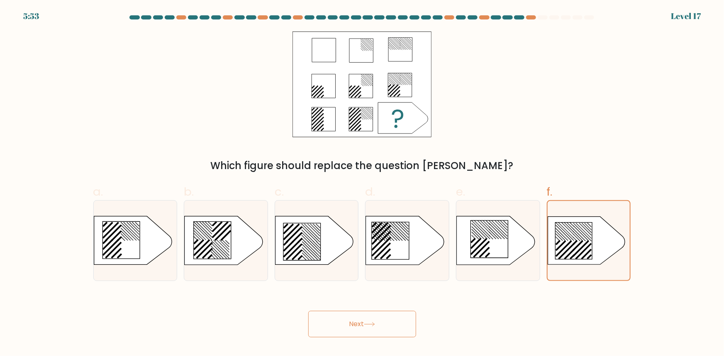
click at [360, 329] on button "Next" at bounding box center [362, 324] width 108 height 27
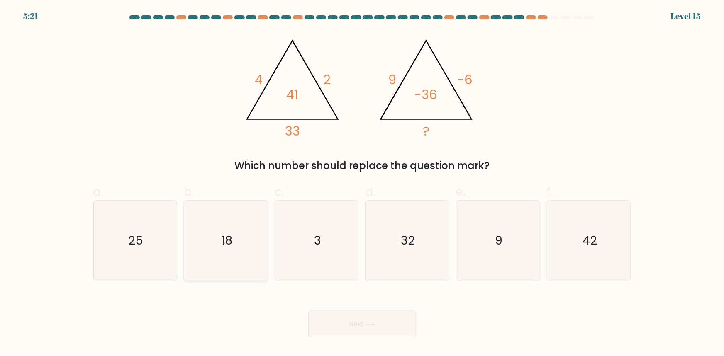
click at [219, 201] on icon "18" at bounding box center [226, 241] width 80 height 80
click at [362, 184] on input "b. 18" at bounding box center [362, 180] width 0 height 5
radio input "true"
click at [364, 328] on button "Next" at bounding box center [362, 324] width 108 height 27
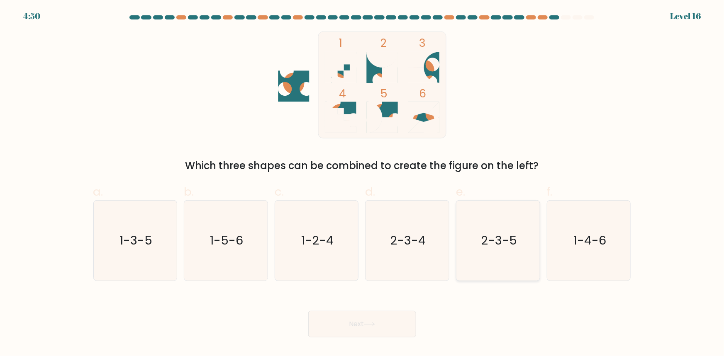
click at [478, 273] on icon "2-3-5" at bounding box center [498, 241] width 80 height 80
click at [363, 184] on input "e. 2-3-5" at bounding box center [362, 180] width 0 height 5
radio input "true"
click at [386, 322] on button "Next" at bounding box center [362, 324] width 108 height 27
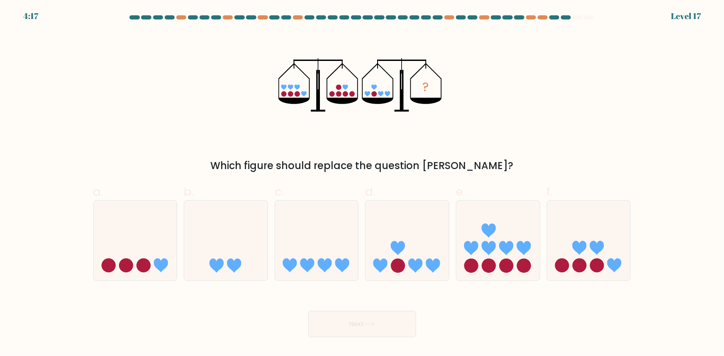
click at [452, 244] on div "d." at bounding box center [407, 232] width 91 height 98
click at [433, 252] on icon at bounding box center [406, 240] width 83 height 69
click at [363, 184] on input "d." at bounding box center [362, 180] width 0 height 5
radio input "true"
click at [378, 317] on button "Next" at bounding box center [362, 324] width 108 height 27
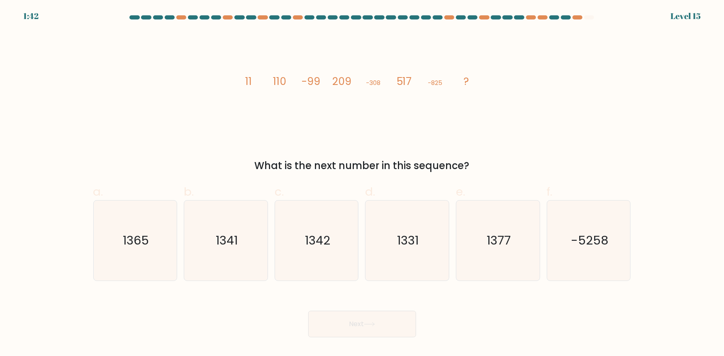
click at [246, 84] on tspan "11" at bounding box center [248, 81] width 7 height 15
click at [257, 90] on icon "image/svg+xml 11 110 -99 209 -308 517 -825 ?" at bounding box center [362, 85] width 249 height 107
click at [279, 80] on tspan "110" at bounding box center [279, 81] width 13 height 15
click at [278, 81] on tspan "110" at bounding box center [279, 81] width 13 height 15
click at [292, 79] on icon "image/svg+xml 11 110 -99 209 -308 517 -825 ?" at bounding box center [362, 85] width 249 height 107
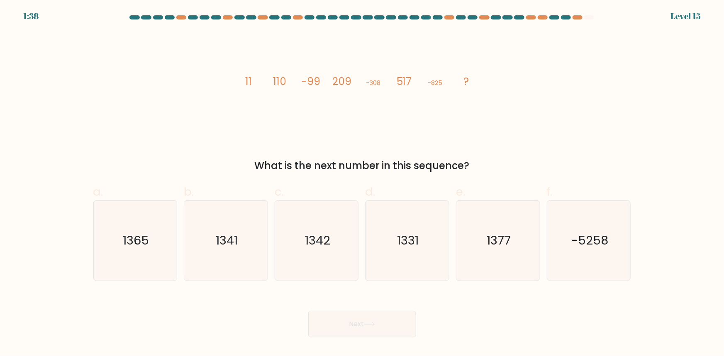
click at [309, 87] on tspan "-99" at bounding box center [310, 81] width 19 height 15
click at [310, 83] on tspan "-99" at bounding box center [310, 81] width 19 height 15
click at [280, 82] on tspan "110" at bounding box center [279, 81] width 13 height 15
click at [305, 85] on tspan "-99" at bounding box center [310, 81] width 19 height 15
click at [307, 83] on tspan "-99" at bounding box center [310, 81] width 19 height 15
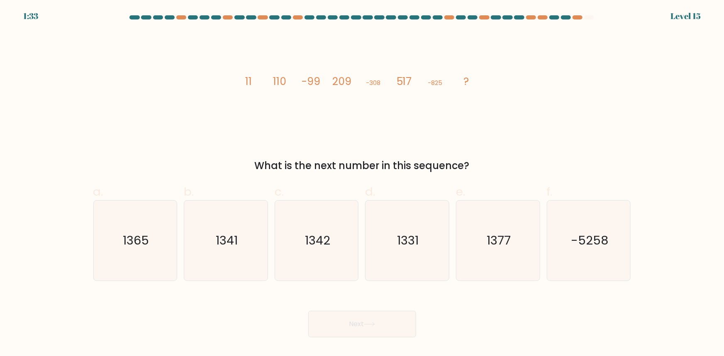
click at [313, 83] on tspan "-99" at bounding box center [310, 81] width 19 height 15
click at [343, 85] on tspan "209" at bounding box center [341, 81] width 19 height 15
click at [341, 81] on tspan "209" at bounding box center [341, 81] width 19 height 15
click at [343, 262] on icon "1342" at bounding box center [317, 241] width 80 height 80
click at [362, 184] on input "c. 1342" at bounding box center [362, 180] width 0 height 5
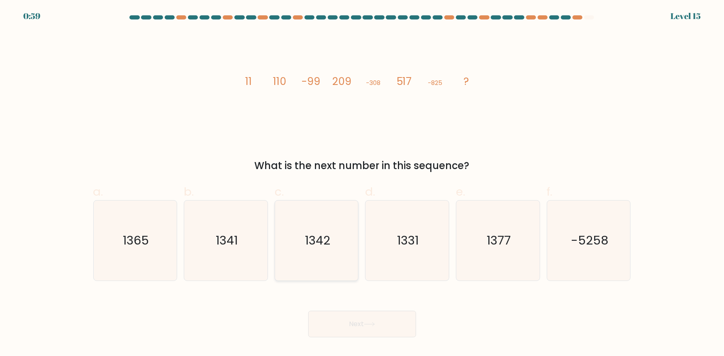
radio input "true"
click at [348, 319] on button "Next" at bounding box center [362, 324] width 108 height 27
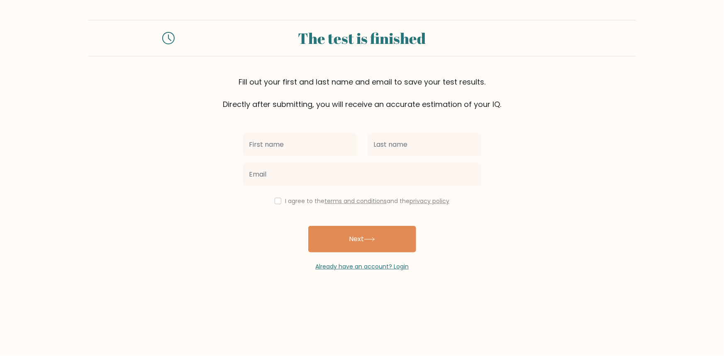
click at [302, 147] on input "text" at bounding box center [300, 144] width 114 height 23
click at [490, 206] on form "The test is finished Fill out your first and last name and email to save your t…" at bounding box center [362, 145] width 724 height 251
click at [396, 268] on link "Already have an account? Login" at bounding box center [361, 267] width 93 height 8
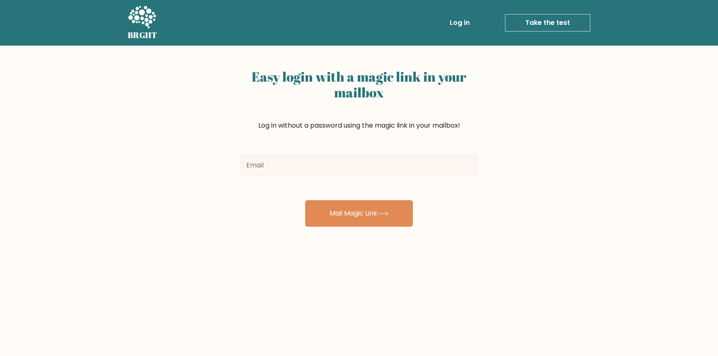
click at [309, 163] on input "email" at bounding box center [359, 165] width 239 height 23
type input "dirham.bayan@gmail.com"
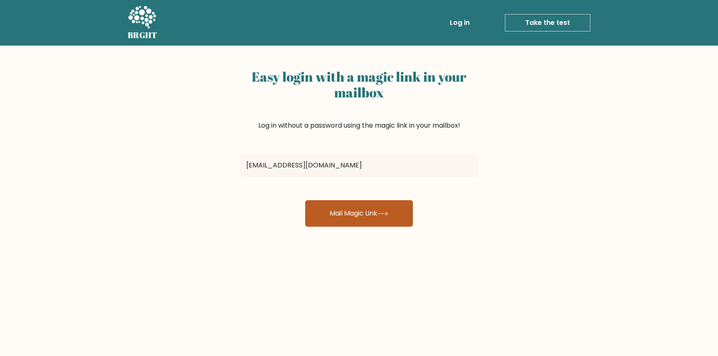
click at [339, 214] on button "Mail Magic Link" at bounding box center [359, 213] width 108 height 27
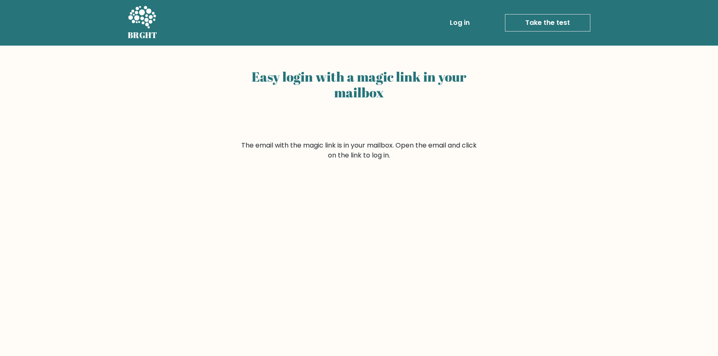
click at [469, 25] on link "Log in" at bounding box center [460, 23] width 27 height 17
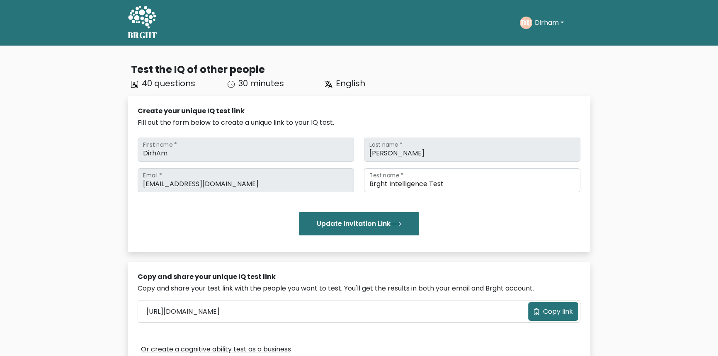
click at [522, 31] on div "DU Dirham Dashboard Profile Settings Logout" at bounding box center [555, 22] width 71 height 19
click at [139, 8] on icon at bounding box center [142, 17] width 28 height 22
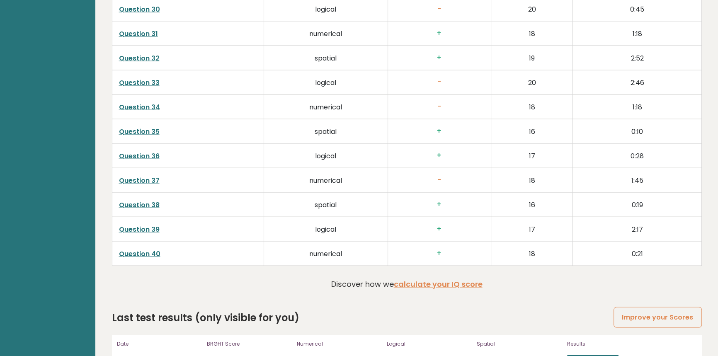
scroll to position [2338, 0]
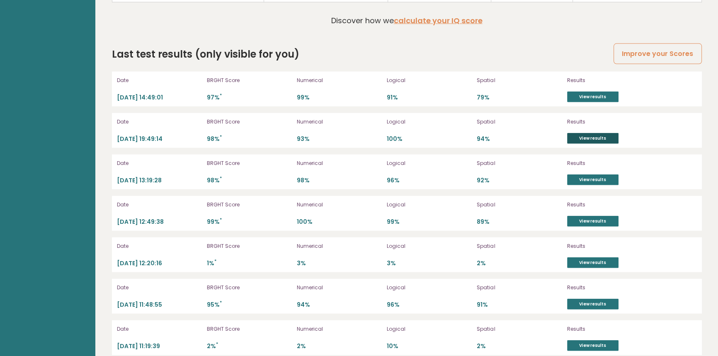
click at [589, 136] on link "View results" at bounding box center [592, 138] width 51 height 11
click at [577, 95] on link "View results" at bounding box center [592, 97] width 51 height 11
click at [594, 216] on link "View results" at bounding box center [592, 221] width 51 height 11
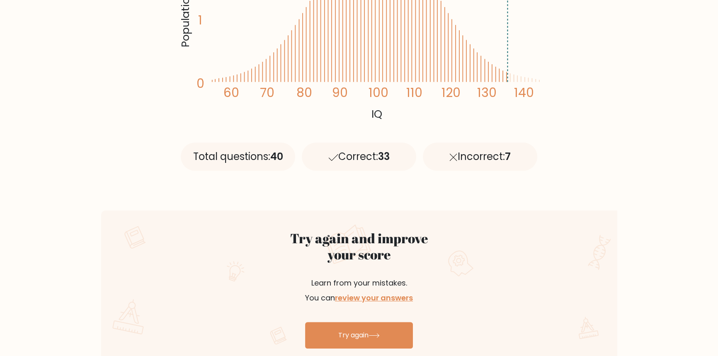
scroll to position [377, 0]
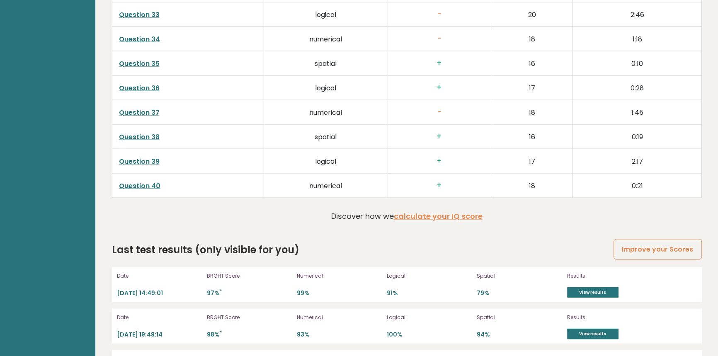
scroll to position [2111, 0]
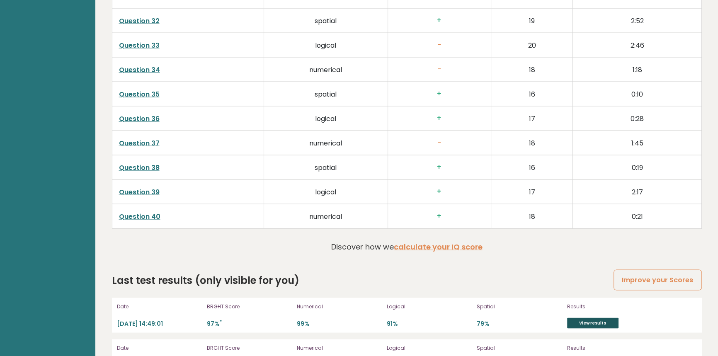
click at [577, 320] on link "View results" at bounding box center [592, 323] width 51 height 11
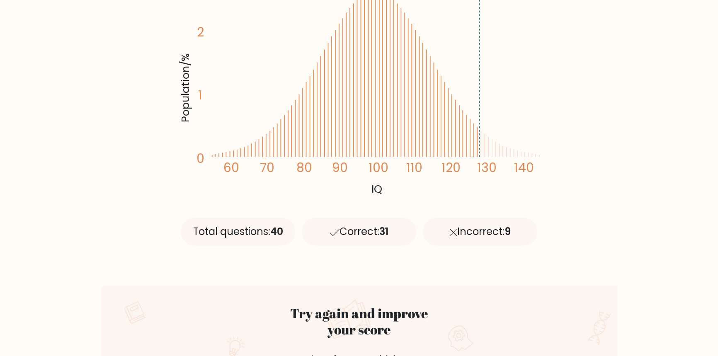
scroll to position [37, 0]
